Goal: Task Accomplishment & Management: Use online tool/utility

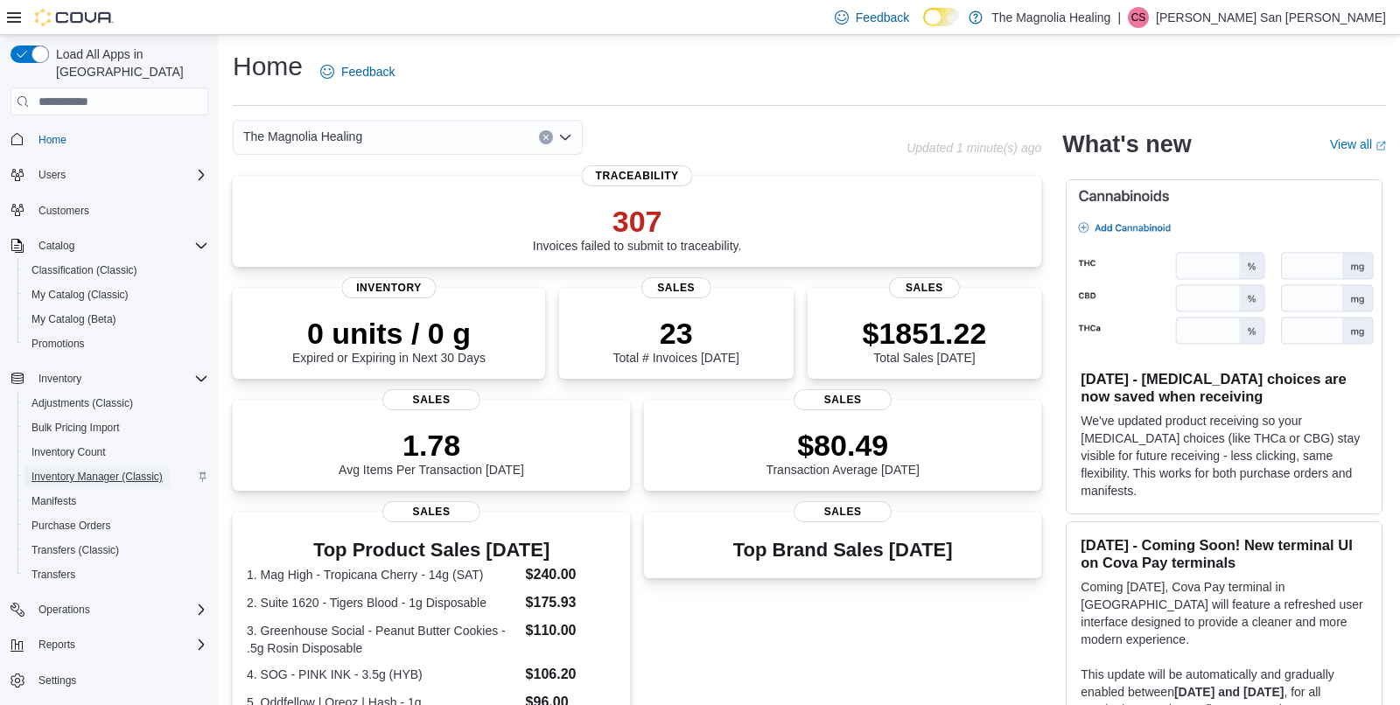
click at [127, 470] on span "Inventory Manager (Classic)" at bounding box center [97, 477] width 131 height 14
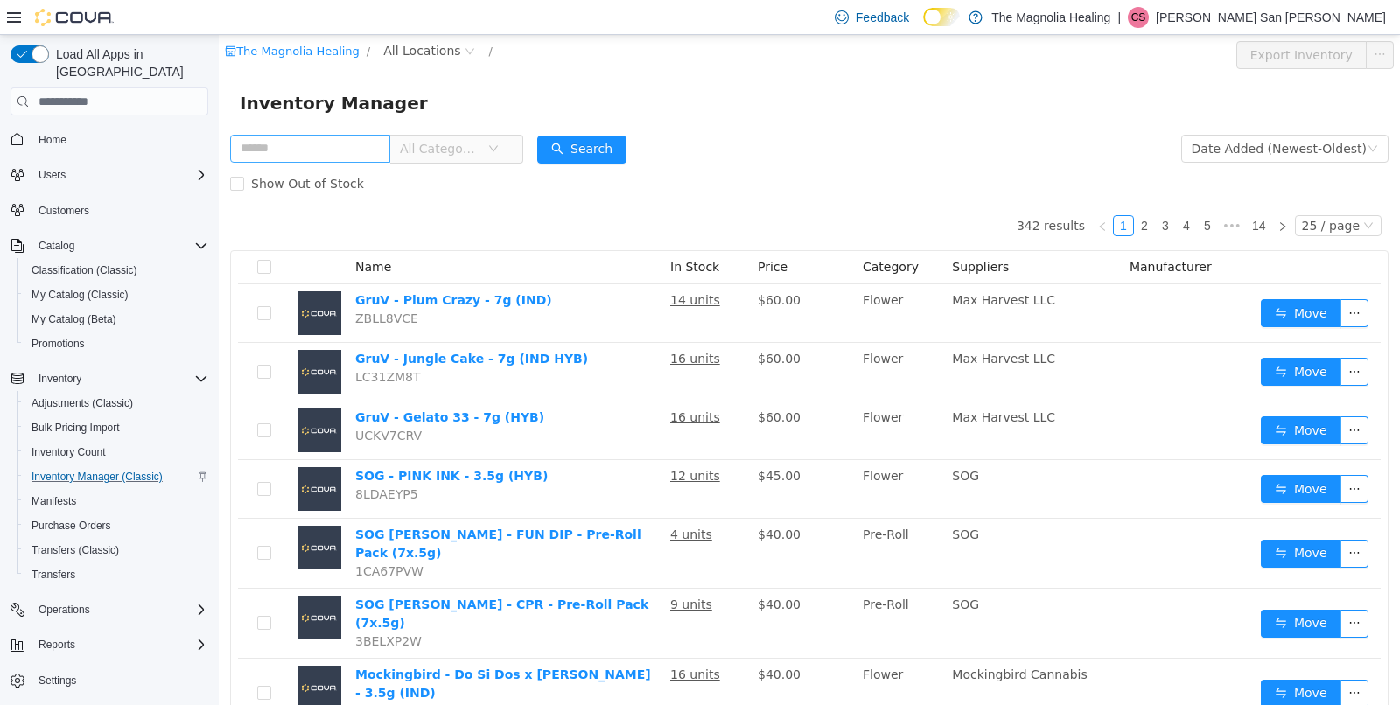
click at [324, 142] on input "text" at bounding box center [310, 149] width 160 height 28
type input "*******"
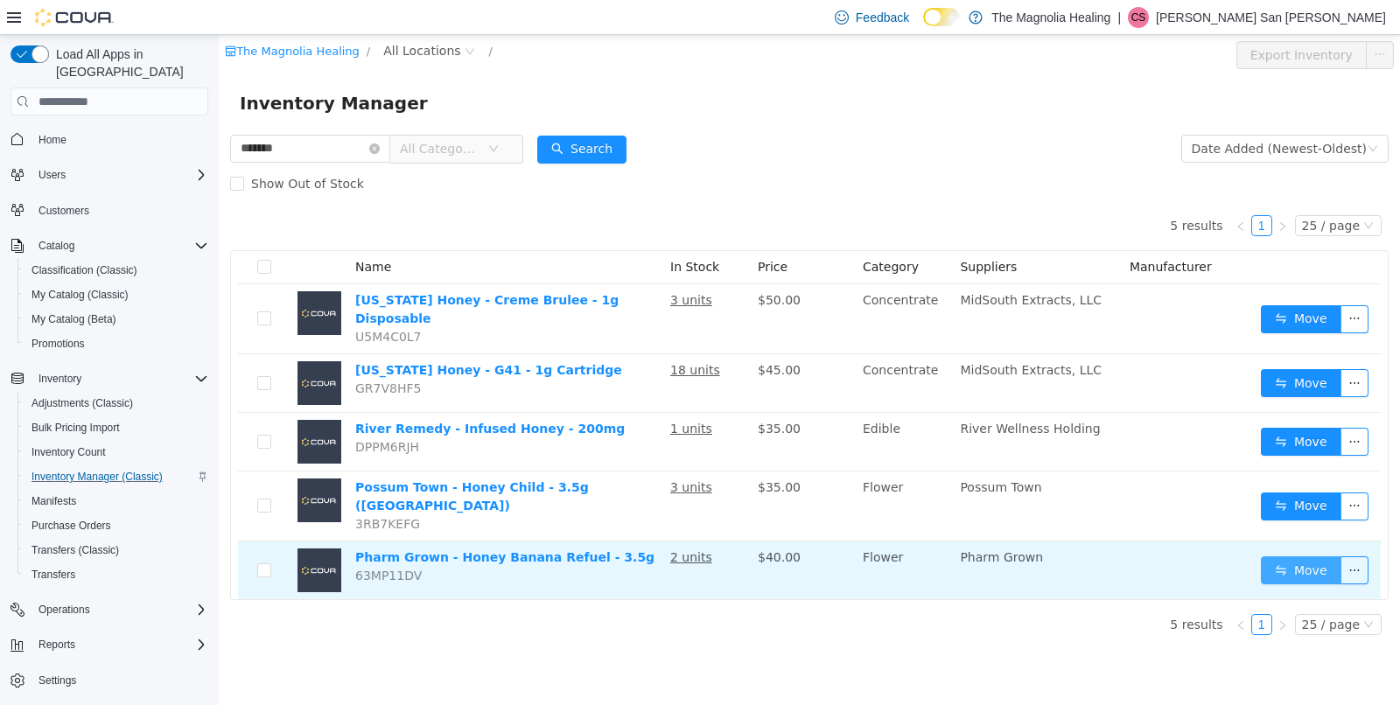
click at [1289, 557] on button "Move" at bounding box center [1301, 571] width 81 height 28
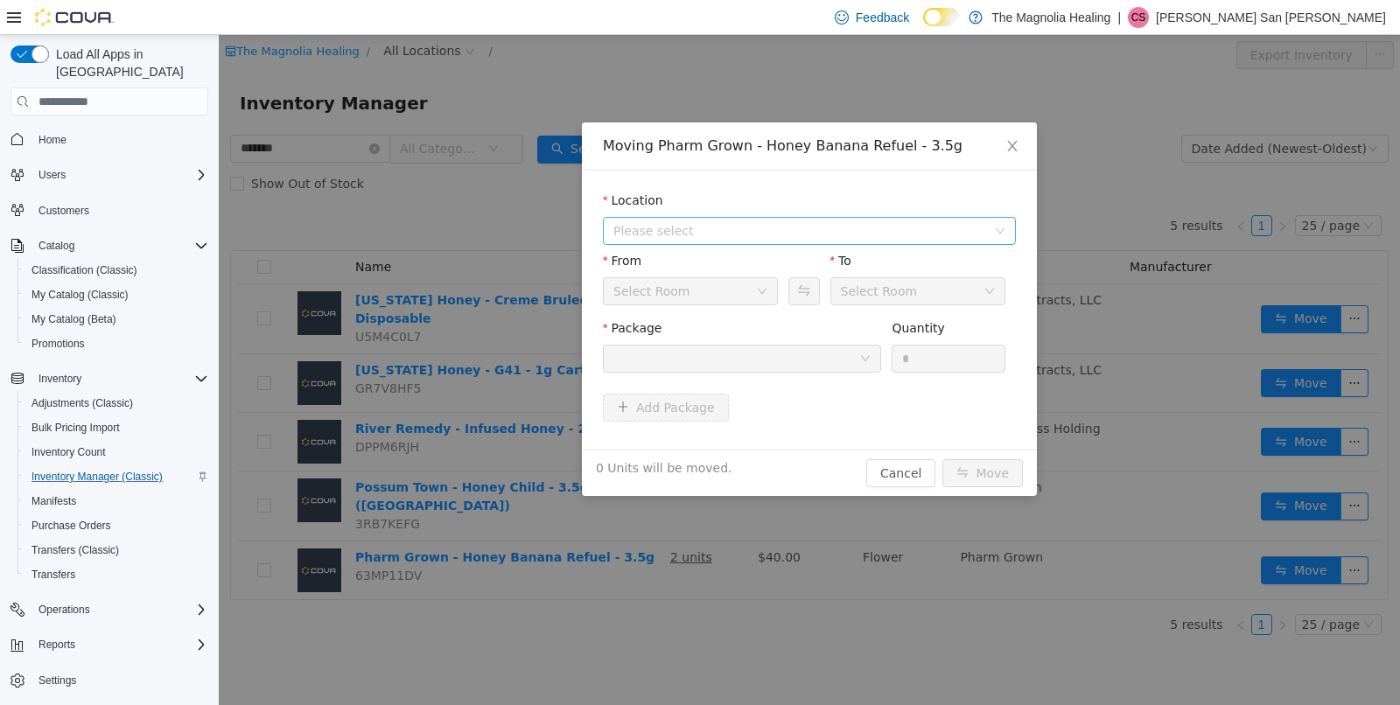
click at [911, 224] on span "Please select" at bounding box center [800, 231] width 373 height 18
click at [849, 283] on span "20 Marks Road" at bounding box center [827, 295] width 369 height 24
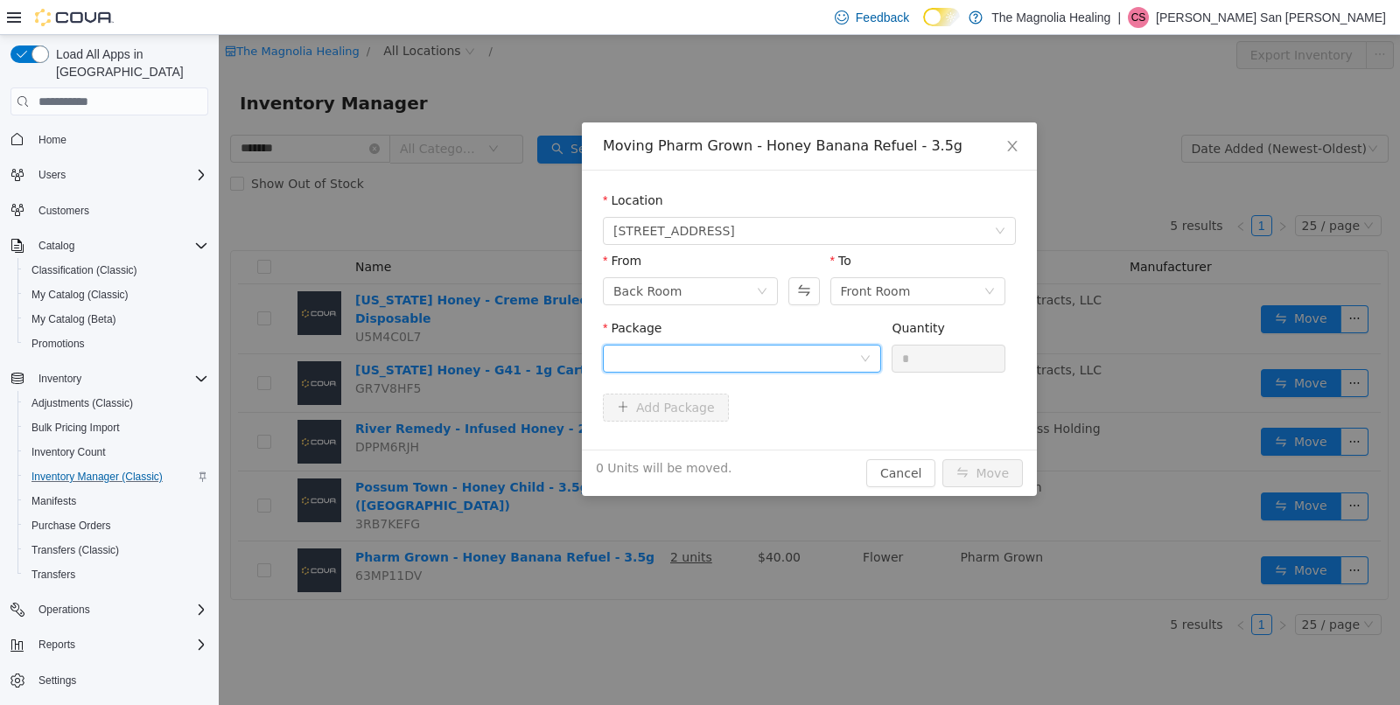
click at [710, 368] on div at bounding box center [737, 359] width 246 height 26
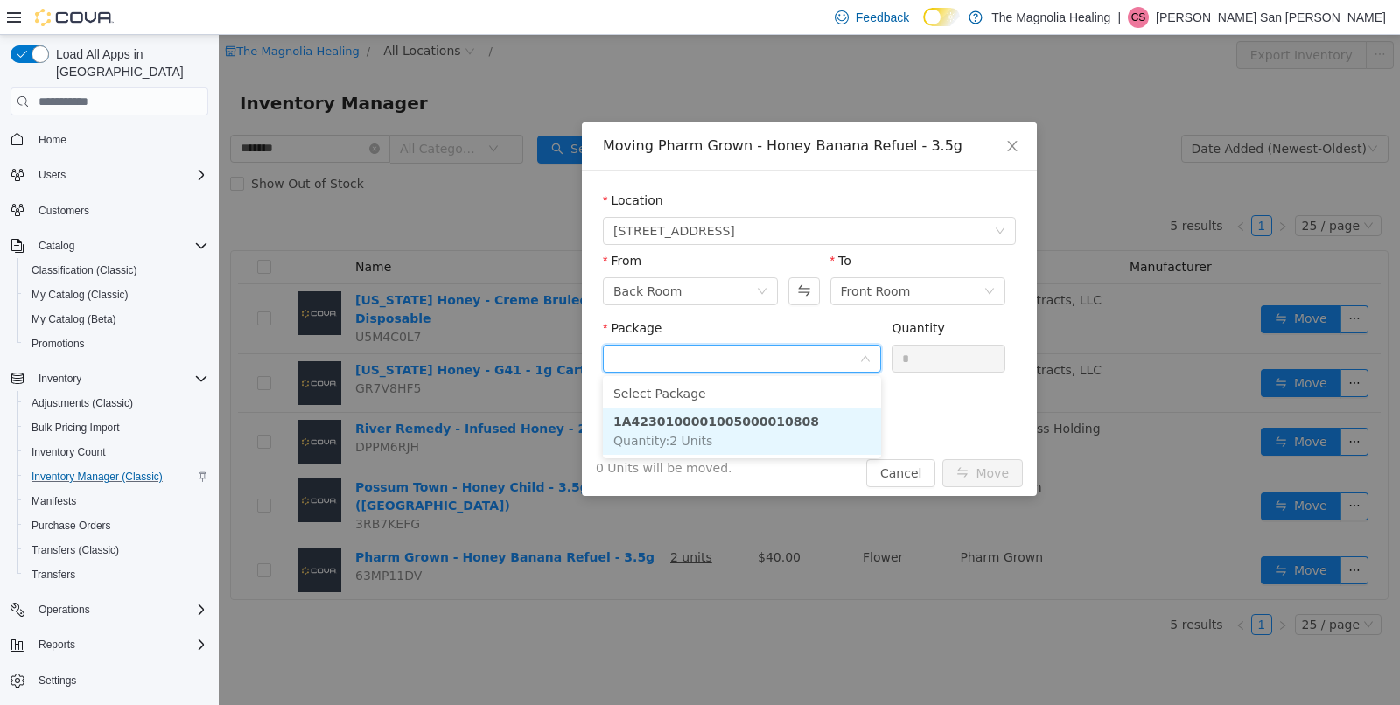
click at [693, 443] on span "Quantity : 2 Units" at bounding box center [663, 441] width 99 height 14
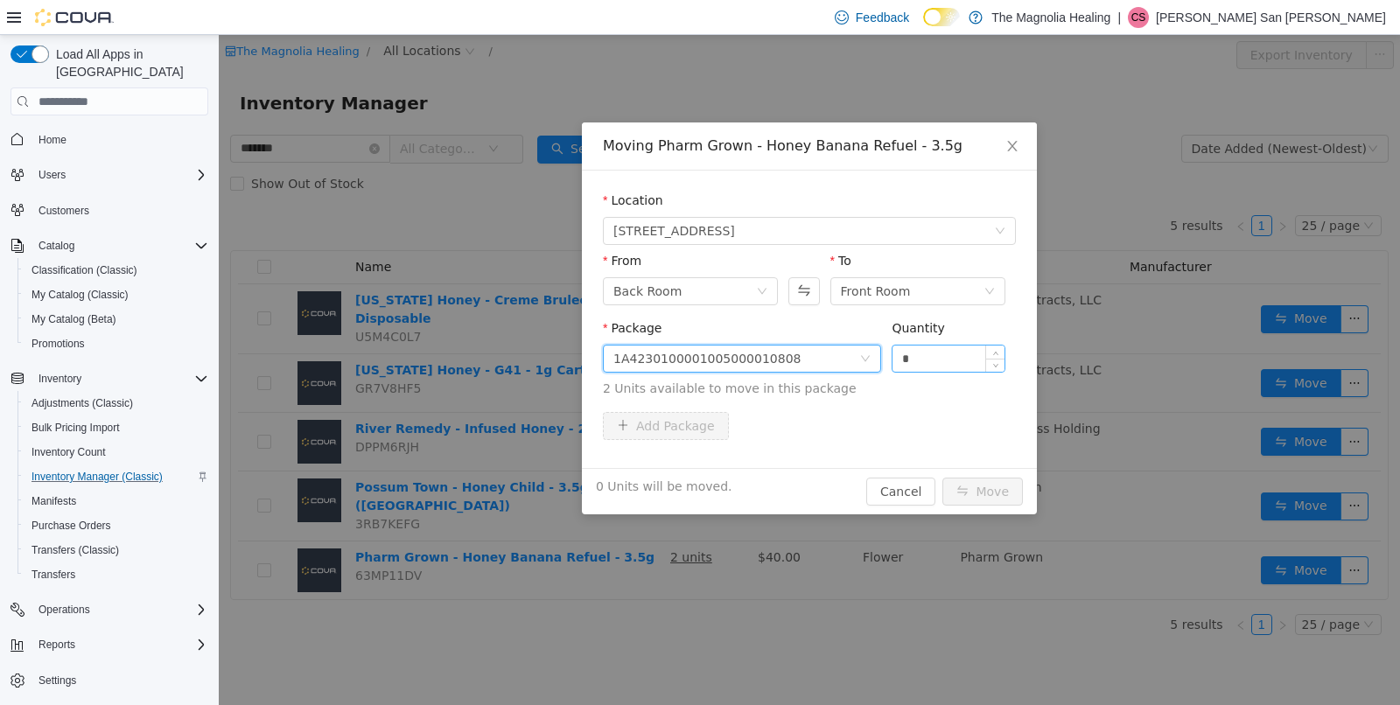
click at [928, 354] on input "*" at bounding box center [949, 359] width 112 height 26
click at [992, 487] on button "Move" at bounding box center [983, 492] width 81 height 28
type input "*"
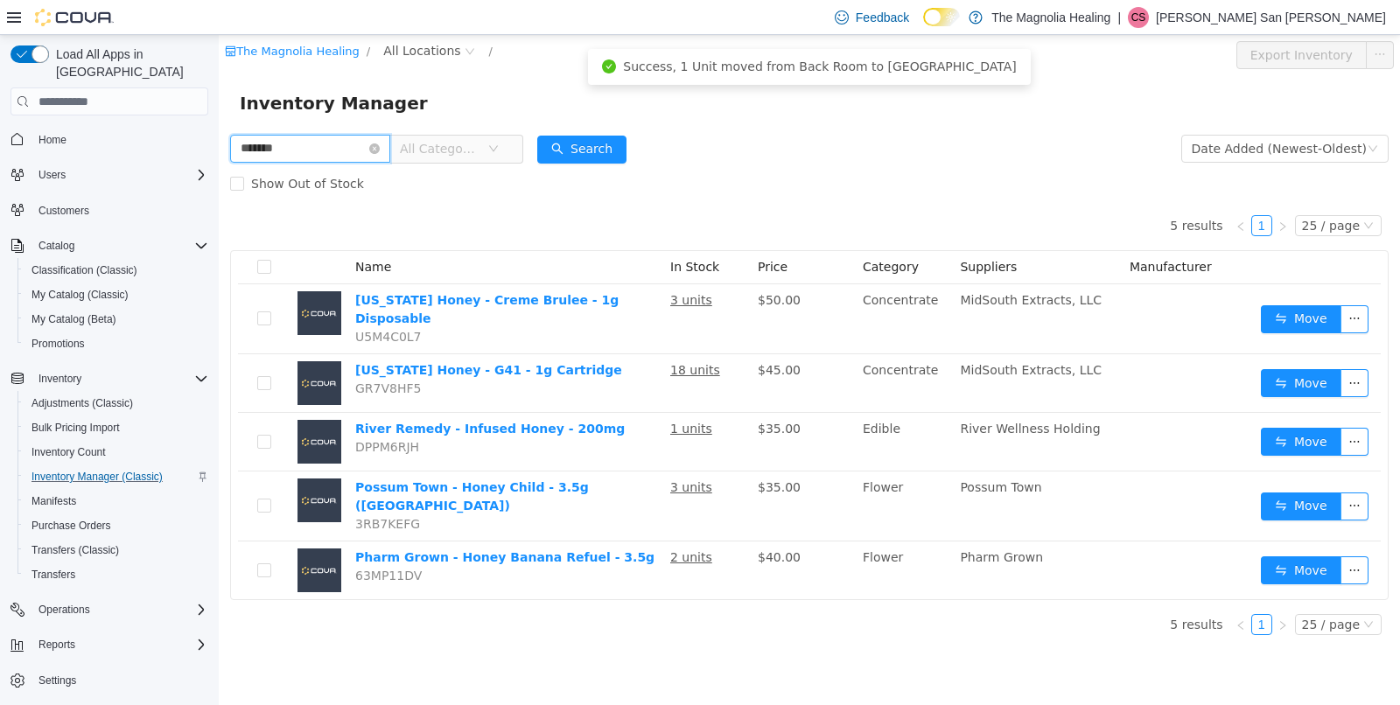
click at [390, 156] on input "*******" at bounding box center [310, 149] width 160 height 28
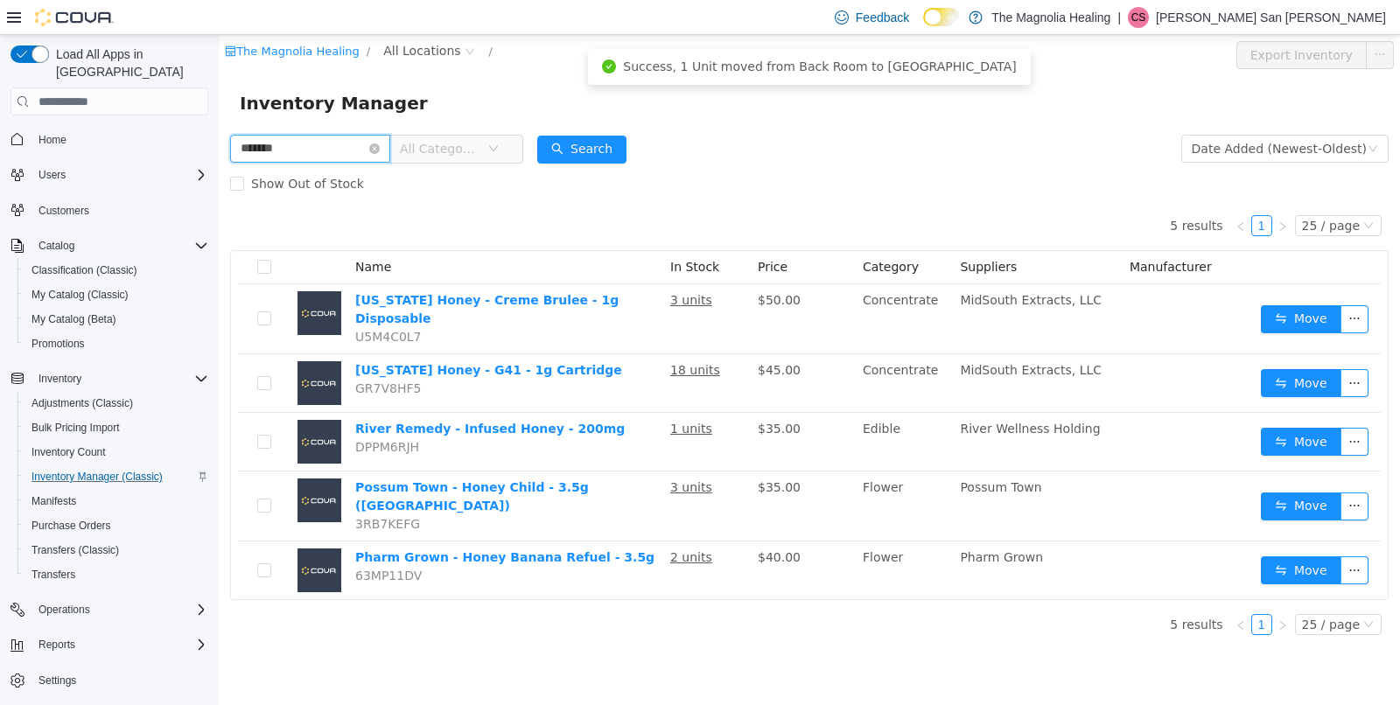
type input "*******"
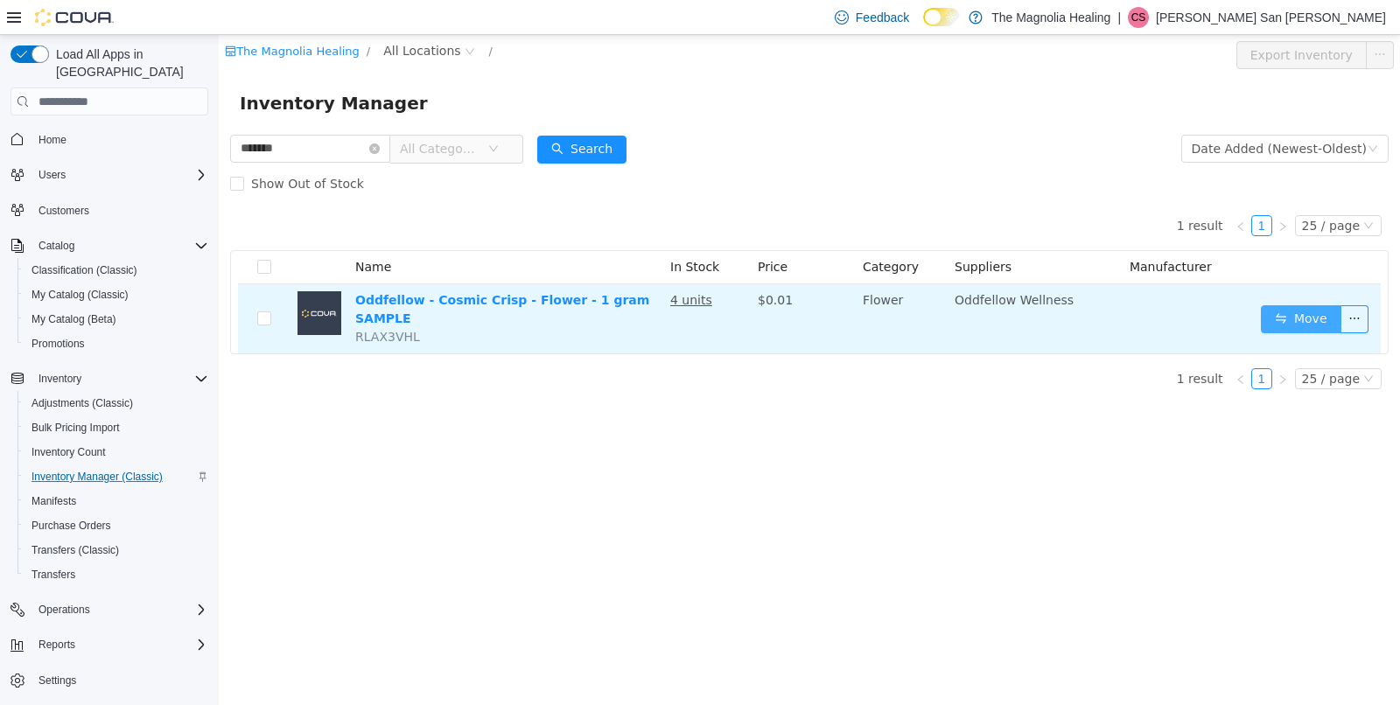
click at [1289, 313] on button "Move" at bounding box center [1301, 319] width 81 height 28
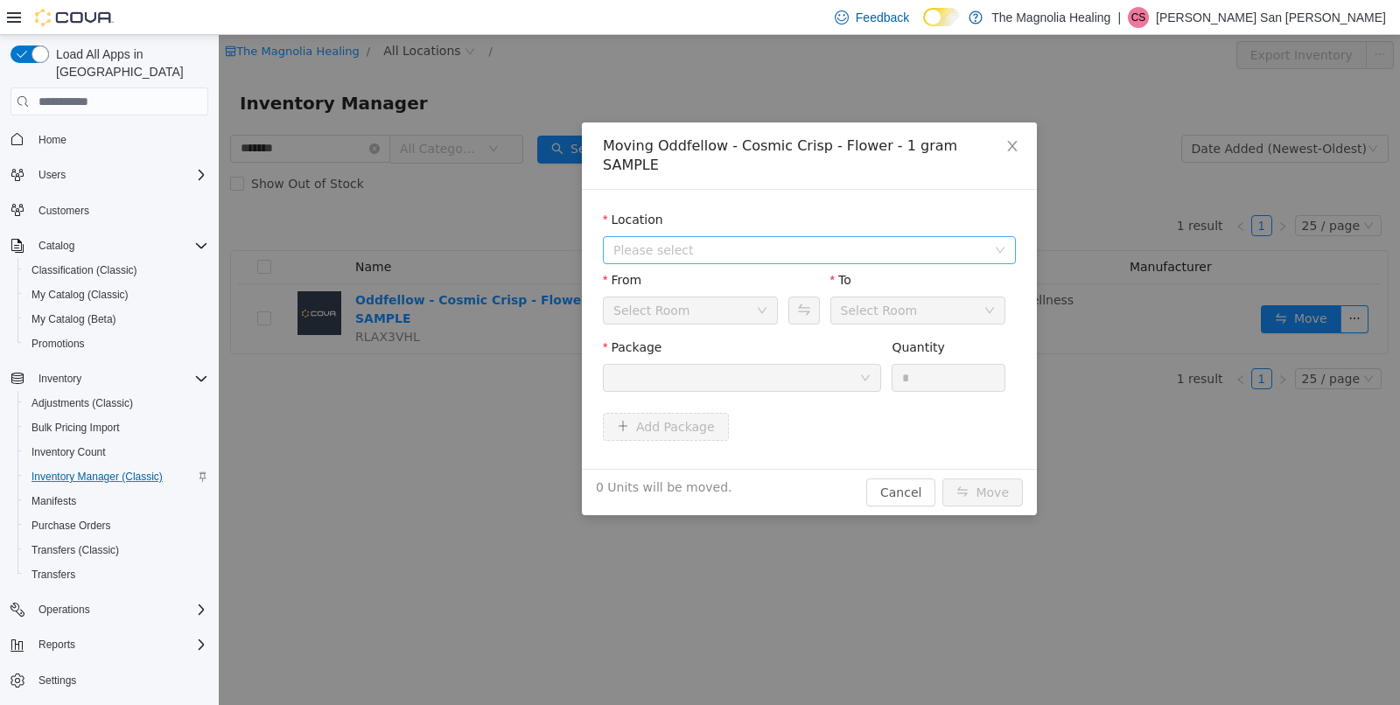
click at [740, 242] on span "Please select" at bounding box center [800, 251] width 373 height 18
click at [707, 297] on span "20 Marks Road" at bounding box center [709, 294] width 122 height 14
click at [696, 365] on div at bounding box center [737, 378] width 246 height 26
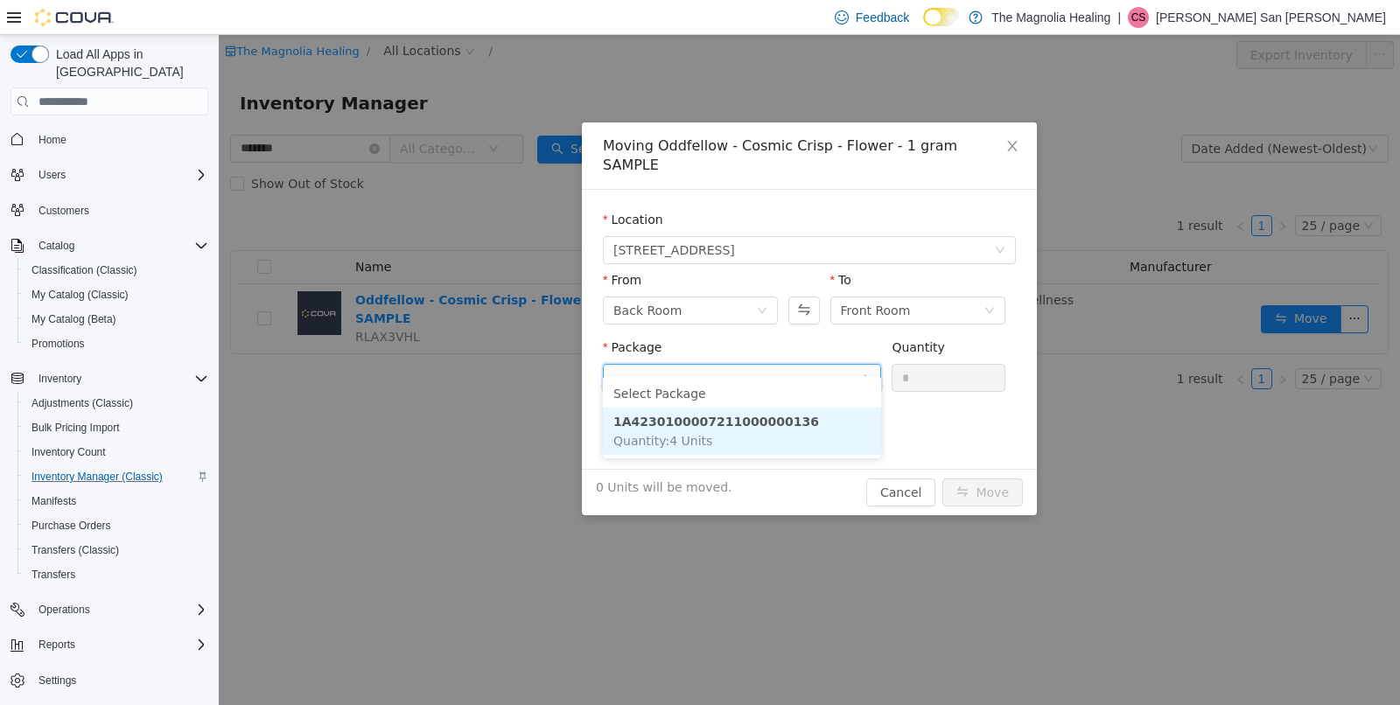
click at [726, 435] on li "1A4230100007211000000136 Quantity : 4 Units" at bounding box center [742, 431] width 278 height 47
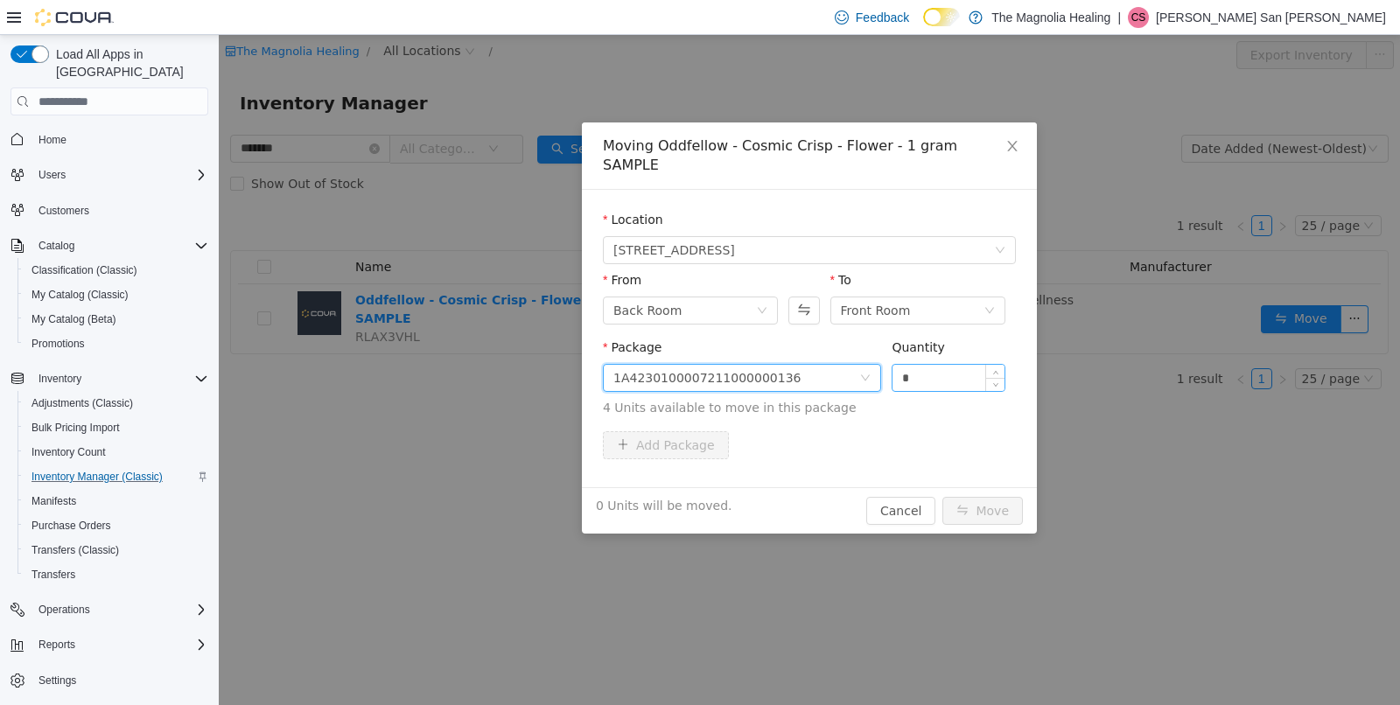
click at [937, 365] on input "*" at bounding box center [949, 378] width 112 height 26
click at [992, 497] on button "Move" at bounding box center [983, 511] width 81 height 28
type input "*"
